Goal: Share content

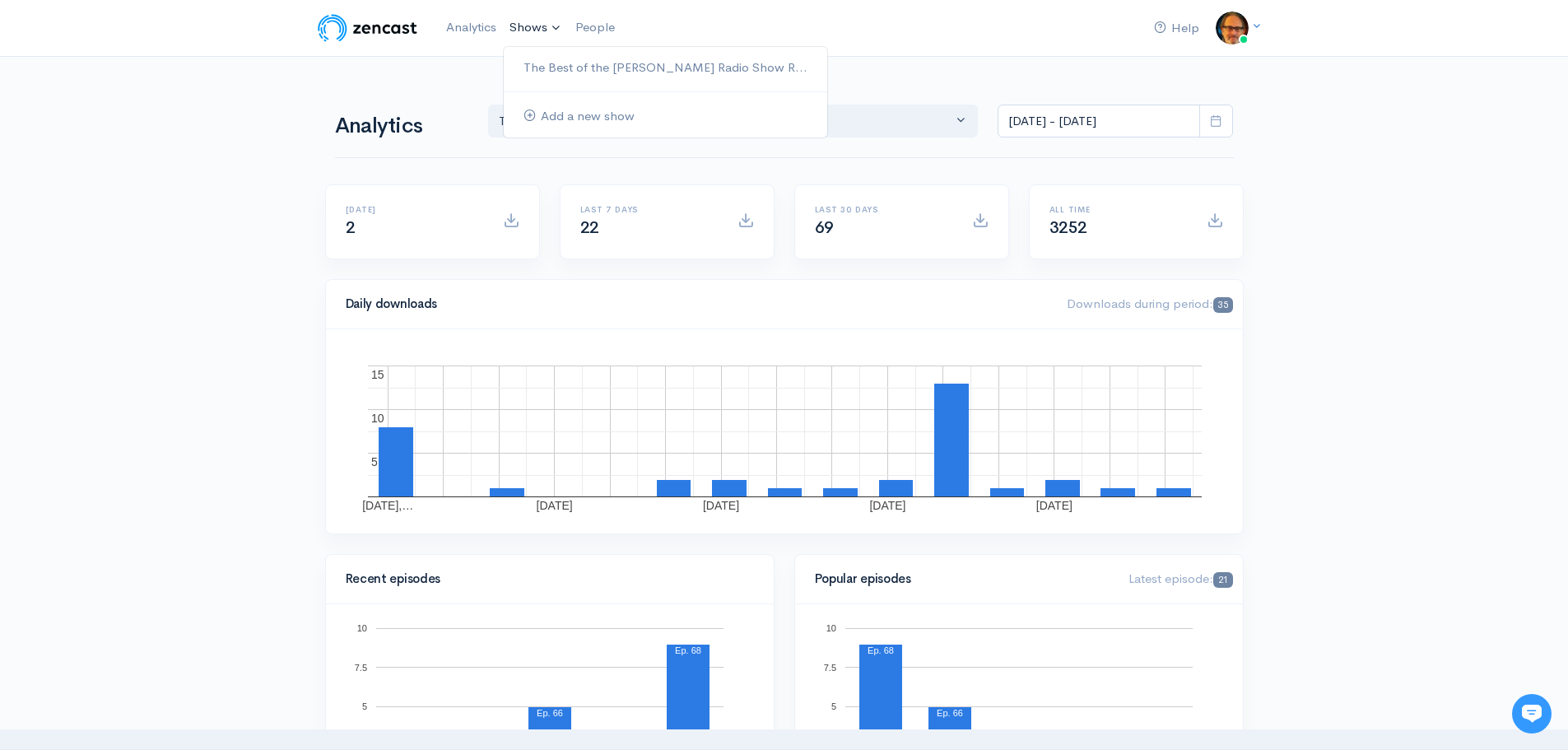
click at [536, 28] on link "Shows" at bounding box center [536, 28] width 66 height 36
click at [562, 30] on link "Shows" at bounding box center [536, 28] width 66 height 36
click at [574, 66] on link "The Best of the [PERSON_NAME] Radio Show R..." at bounding box center [665, 68] width 323 height 29
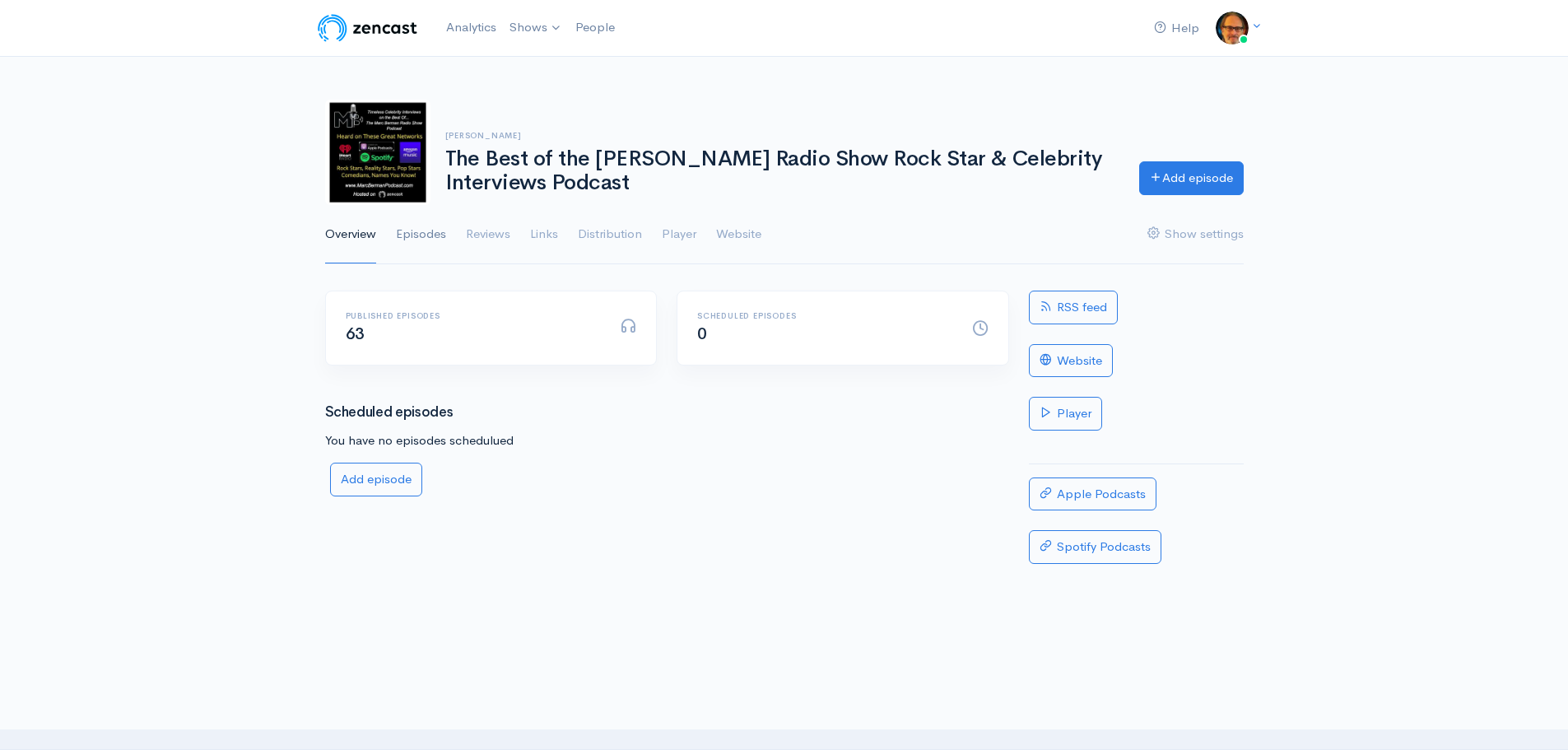
click at [415, 233] on link "Episodes" at bounding box center [420, 234] width 51 height 60
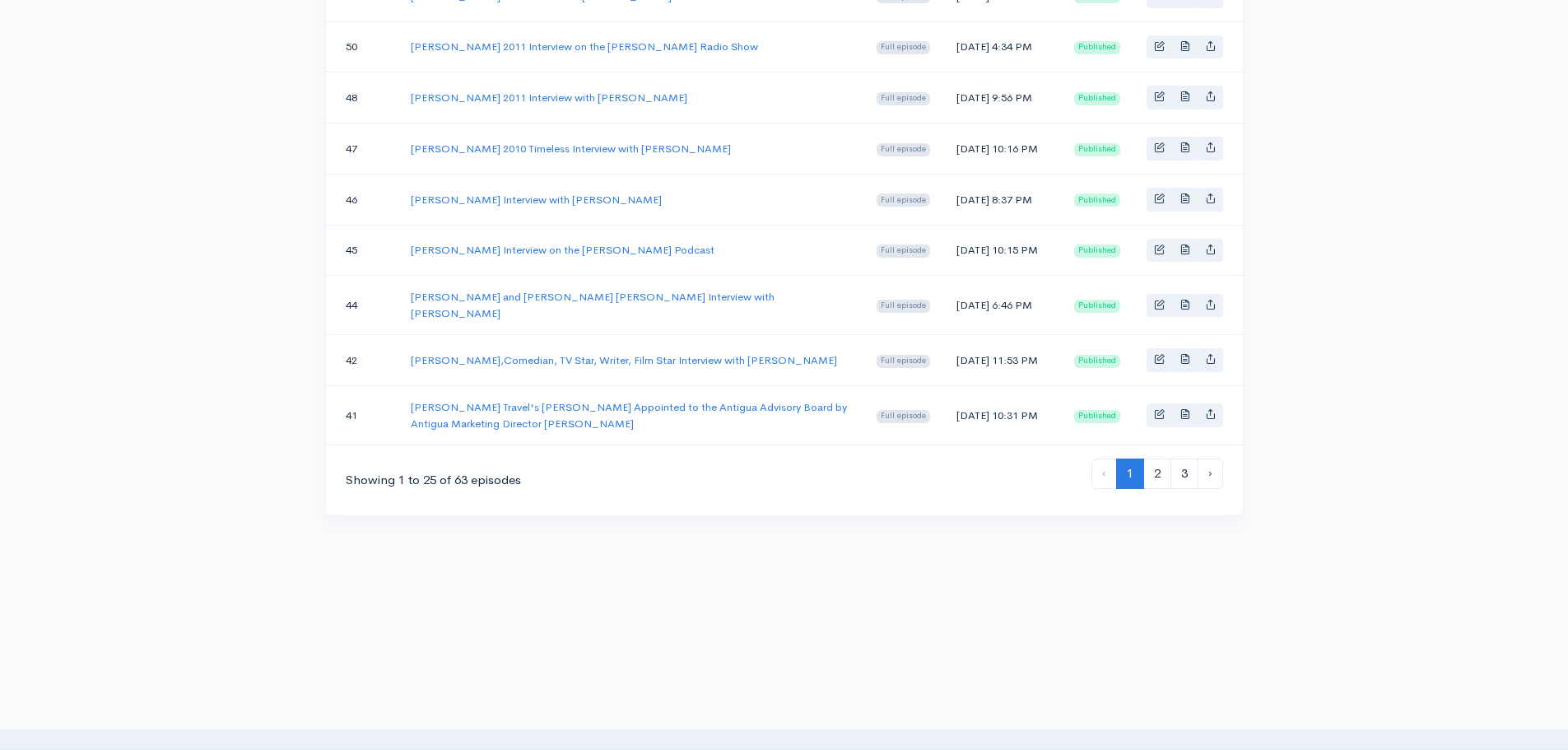
scroll to position [1399, 0]
click at [1190, 468] on link "3" at bounding box center [1184, 473] width 28 height 31
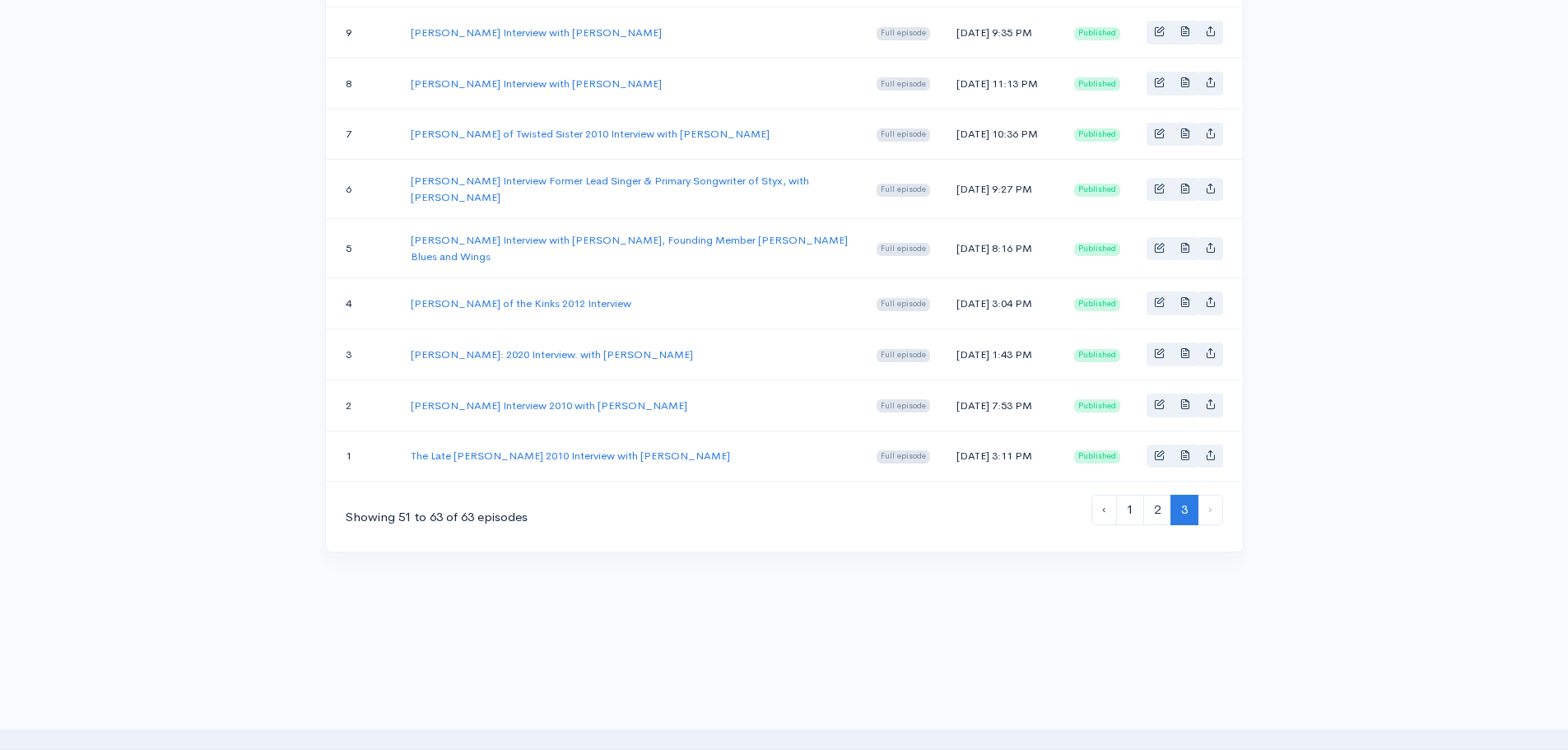
scroll to position [659, 0]
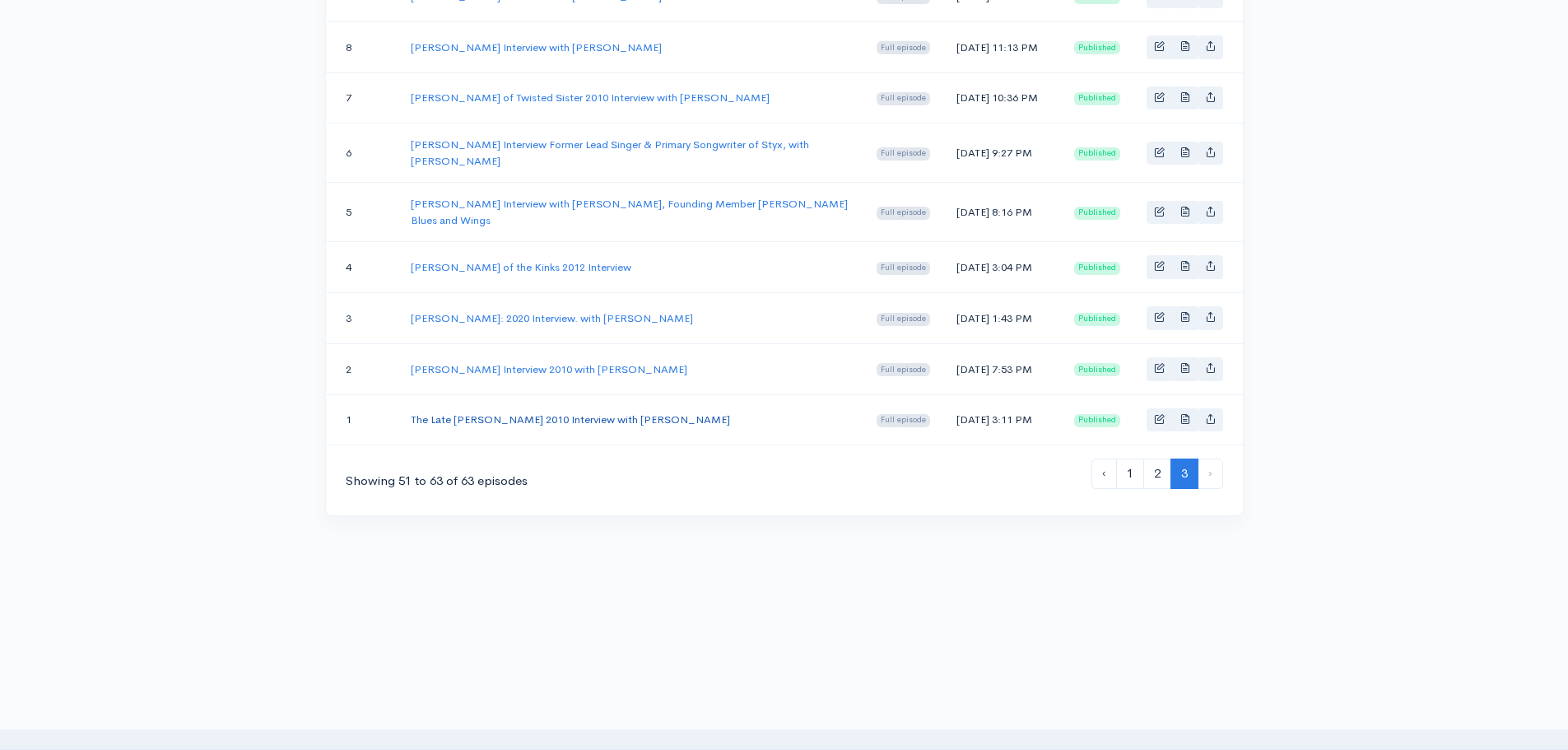
click at [572, 426] on link "The Late [PERSON_NAME] 2010 Interview with [PERSON_NAME]" at bounding box center [569, 419] width 319 height 14
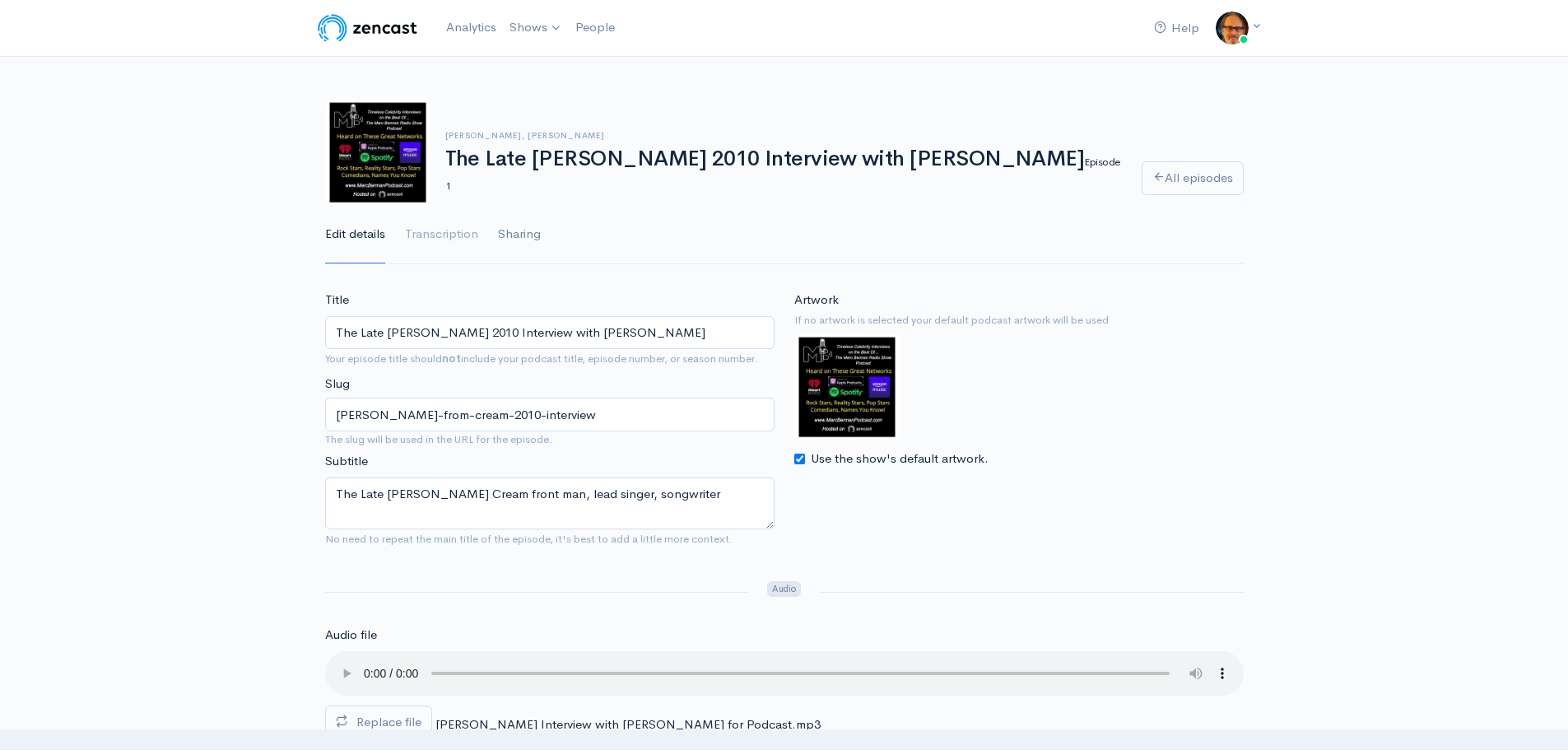
click at [506, 232] on link "Sharing" at bounding box center [519, 234] width 43 height 60
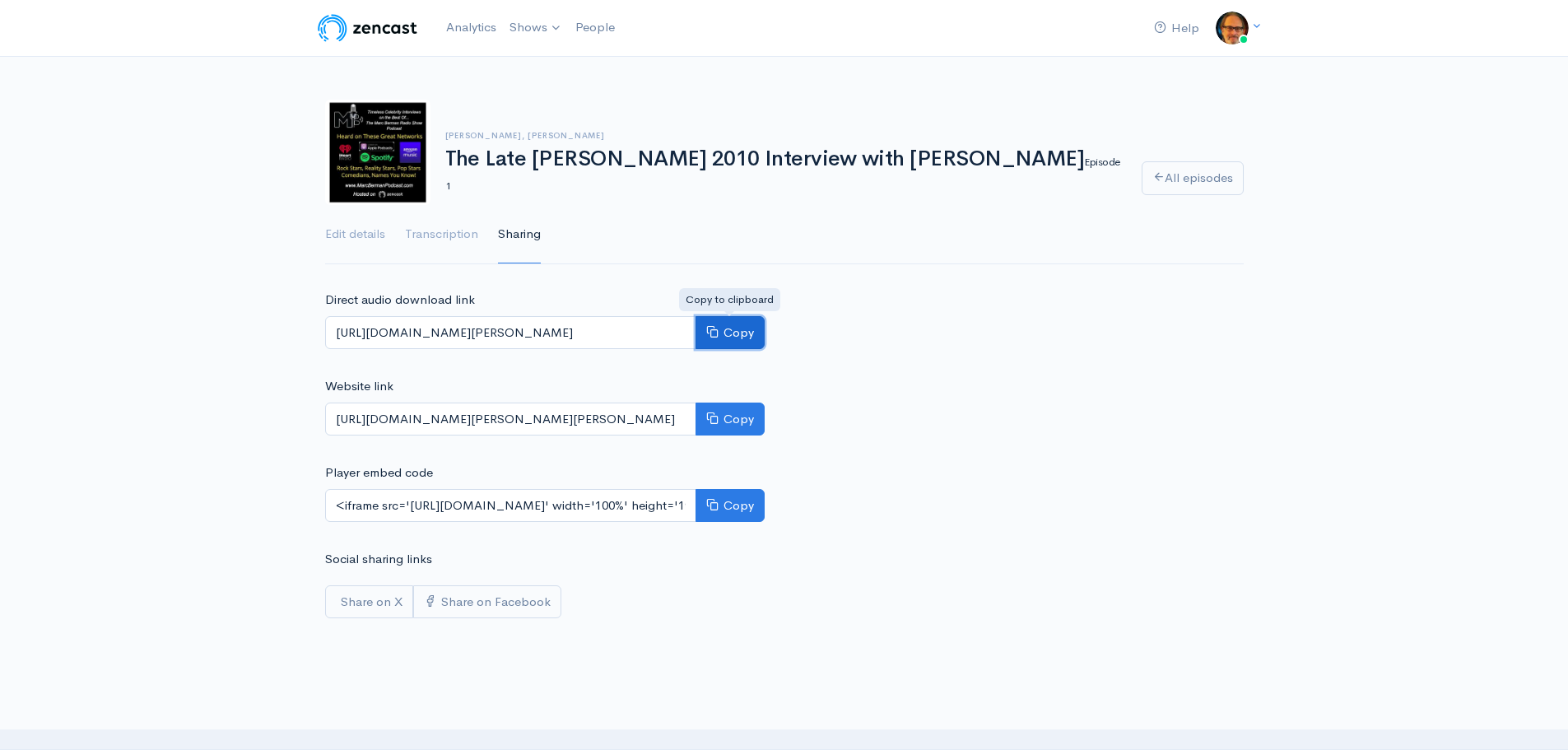
click at [735, 330] on button "Copy" at bounding box center [730, 333] width 70 height 34
click at [737, 333] on button "Copy" at bounding box center [730, 333] width 70 height 34
click at [494, 608] on link "Share on Facebook" at bounding box center [487, 602] width 148 height 34
